Goal: Find specific page/section: Find specific page/section

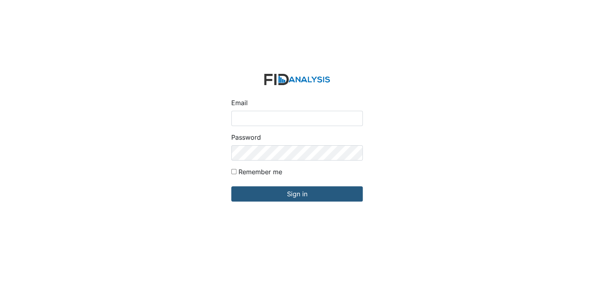
click at [283, 118] on input "Email" at bounding box center [297, 118] width 132 height 15
type input "[EMAIL_ADDRESS][DOMAIN_NAME]"
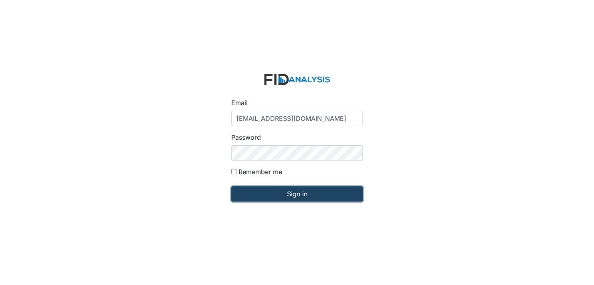
click at [279, 196] on input "Sign in" at bounding box center [297, 193] width 132 height 15
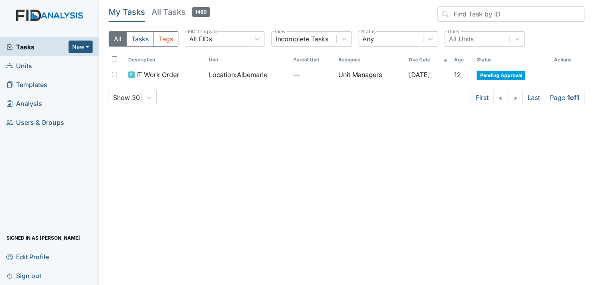
click at [33, 67] on link "Units" at bounding box center [49, 65] width 99 height 19
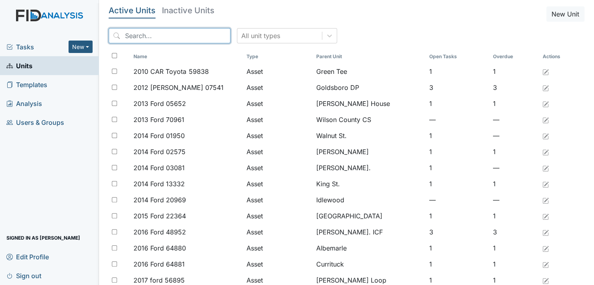
click at [164, 36] on input "search" at bounding box center [170, 35] width 122 height 15
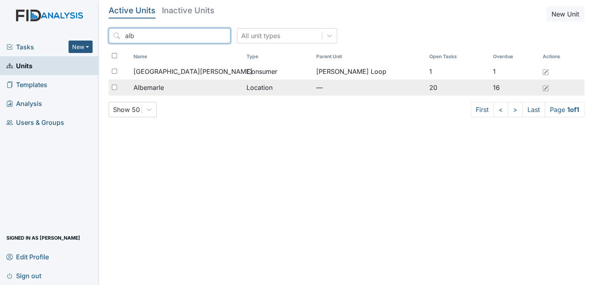
type input "alb"
click at [157, 85] on span "Albemarle" at bounding box center [149, 88] width 30 height 10
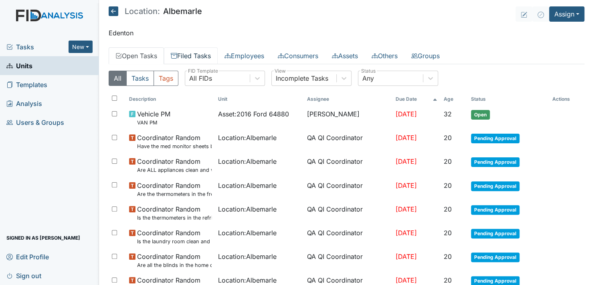
click at [203, 55] on link "Filed Tasks" at bounding box center [191, 55] width 54 height 17
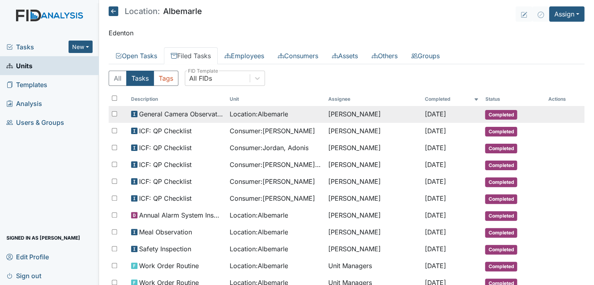
click at [501, 114] on span "Completed" at bounding box center [501, 115] width 32 height 10
